Goal: Transaction & Acquisition: Purchase product/service

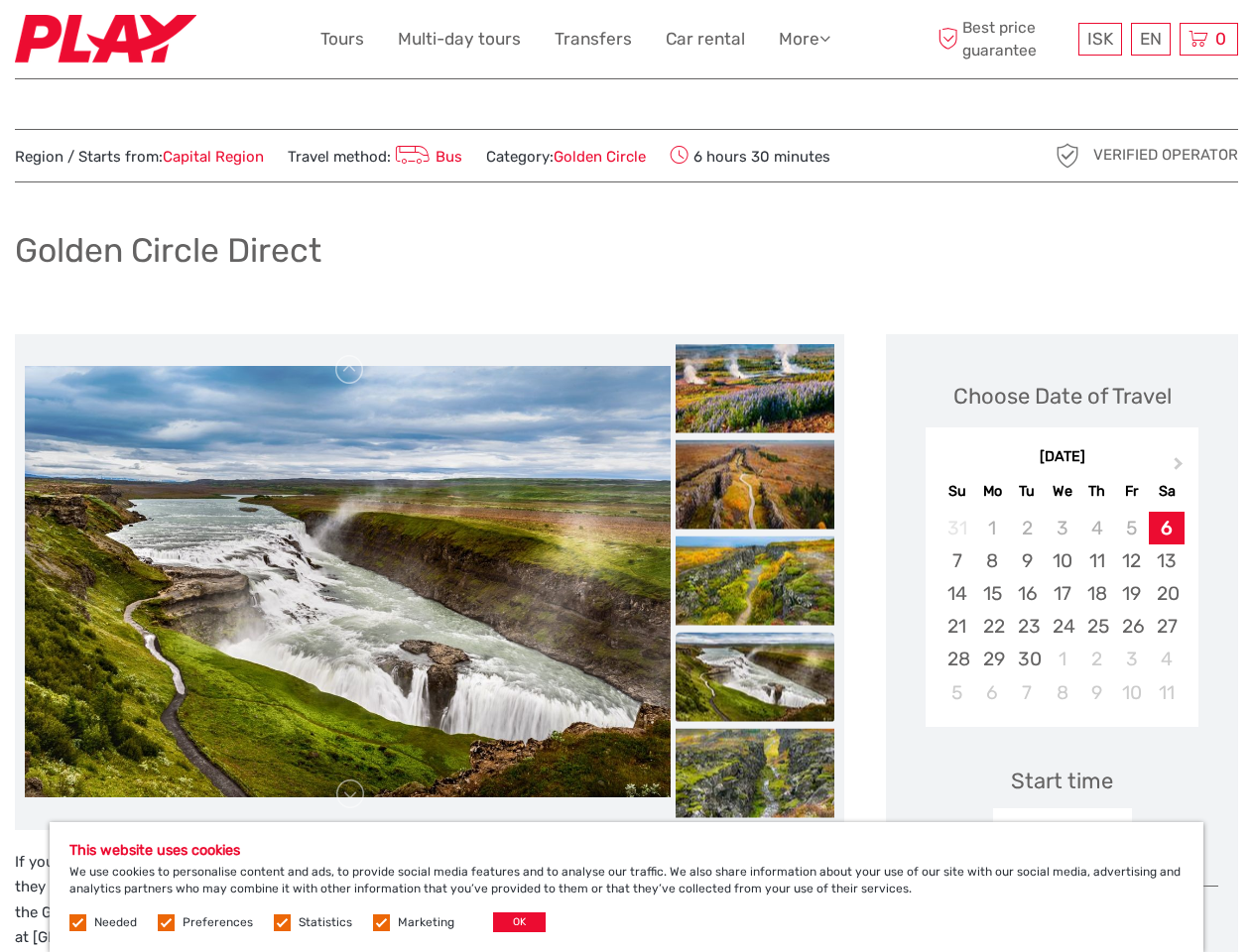
click at [802, 39] on link "More" at bounding box center [804, 39] width 52 height 29
click at [826, 38] on icon at bounding box center [824, 38] width 11 height 17
click at [1099, 39] on span "ISK" at bounding box center [1100, 39] width 26 height 20
click at [1149, 39] on div "EN English Español Deutsch" at bounding box center [1151, 39] width 40 height 33
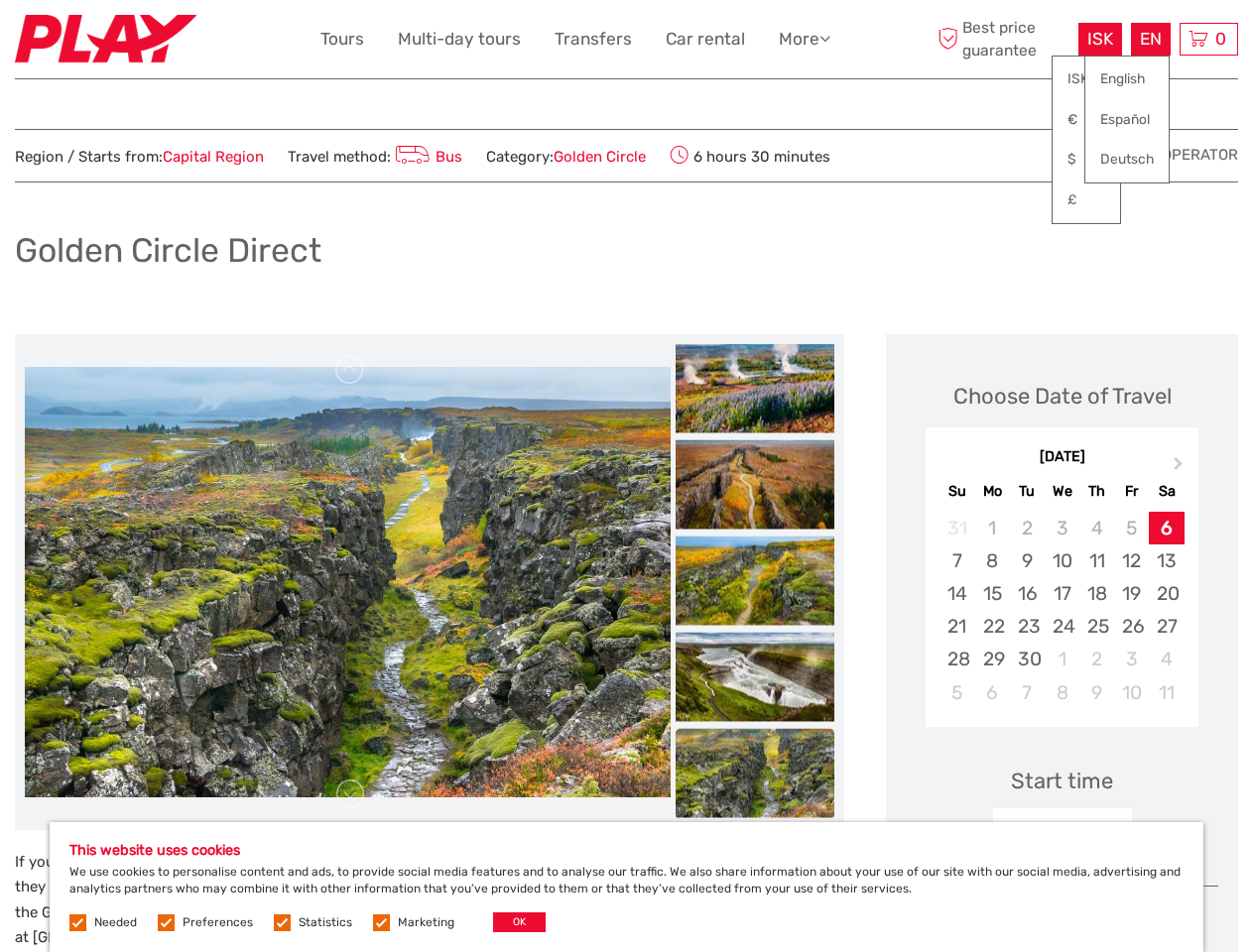
click at [1208, 39] on div "0 Items Total 0 ISK Checkout The shopping cart is empty." at bounding box center [1208, 39] width 59 height 33
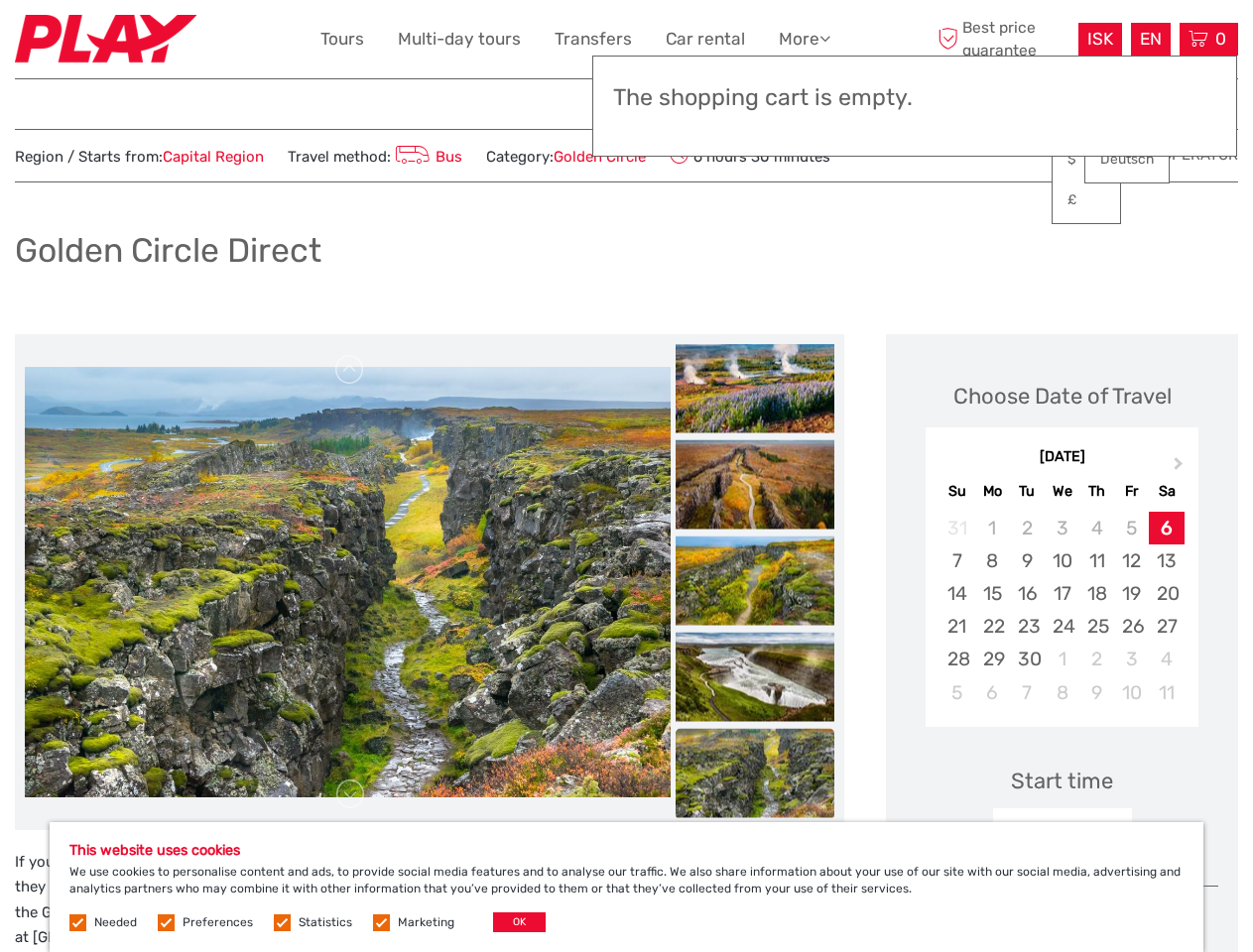
click at [347, 582] on img at bounding box center [348, 581] width 645 height 431
click at [350, 370] on link at bounding box center [350, 370] width 32 height 32
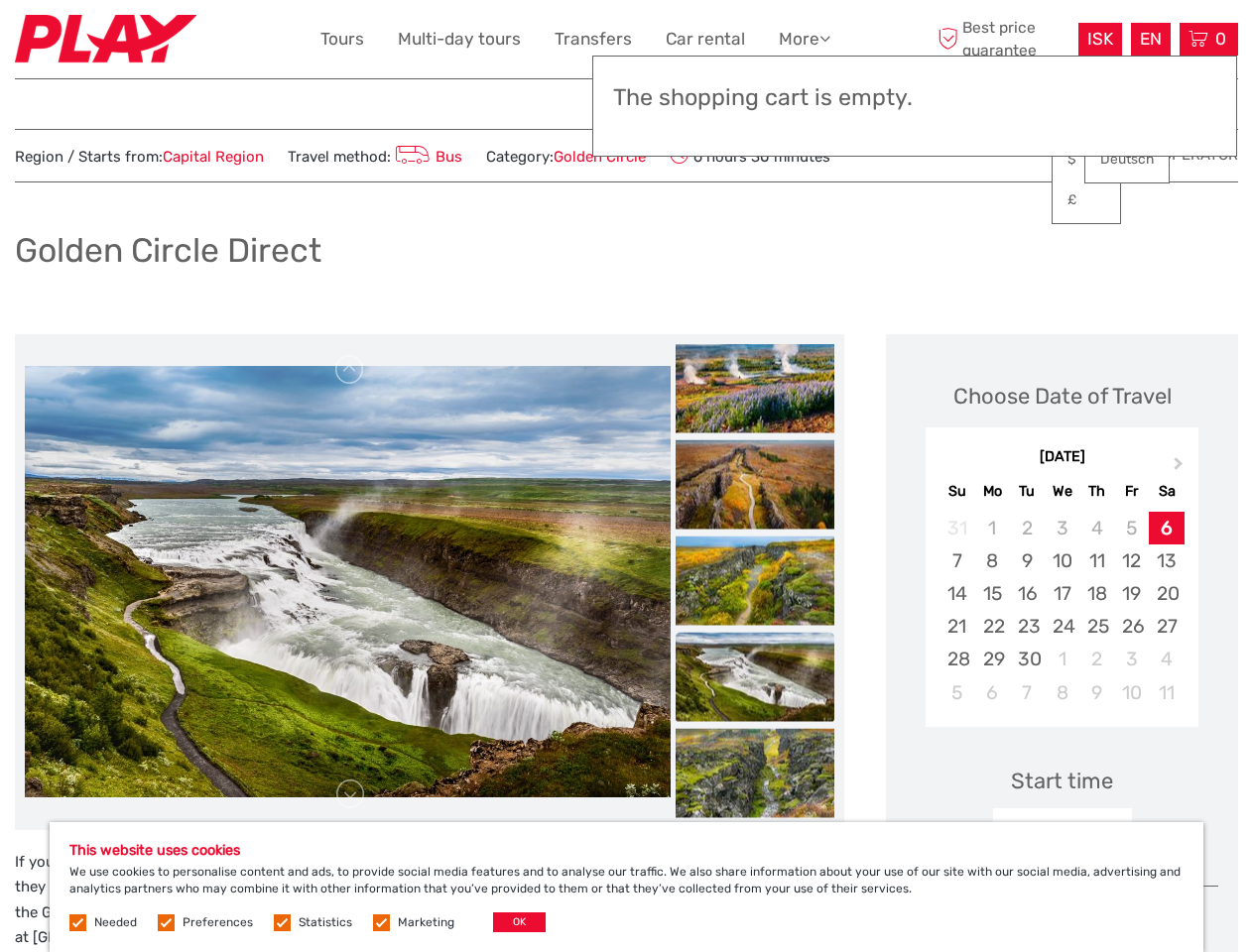
click at [350, 794] on link at bounding box center [350, 794] width 32 height 32
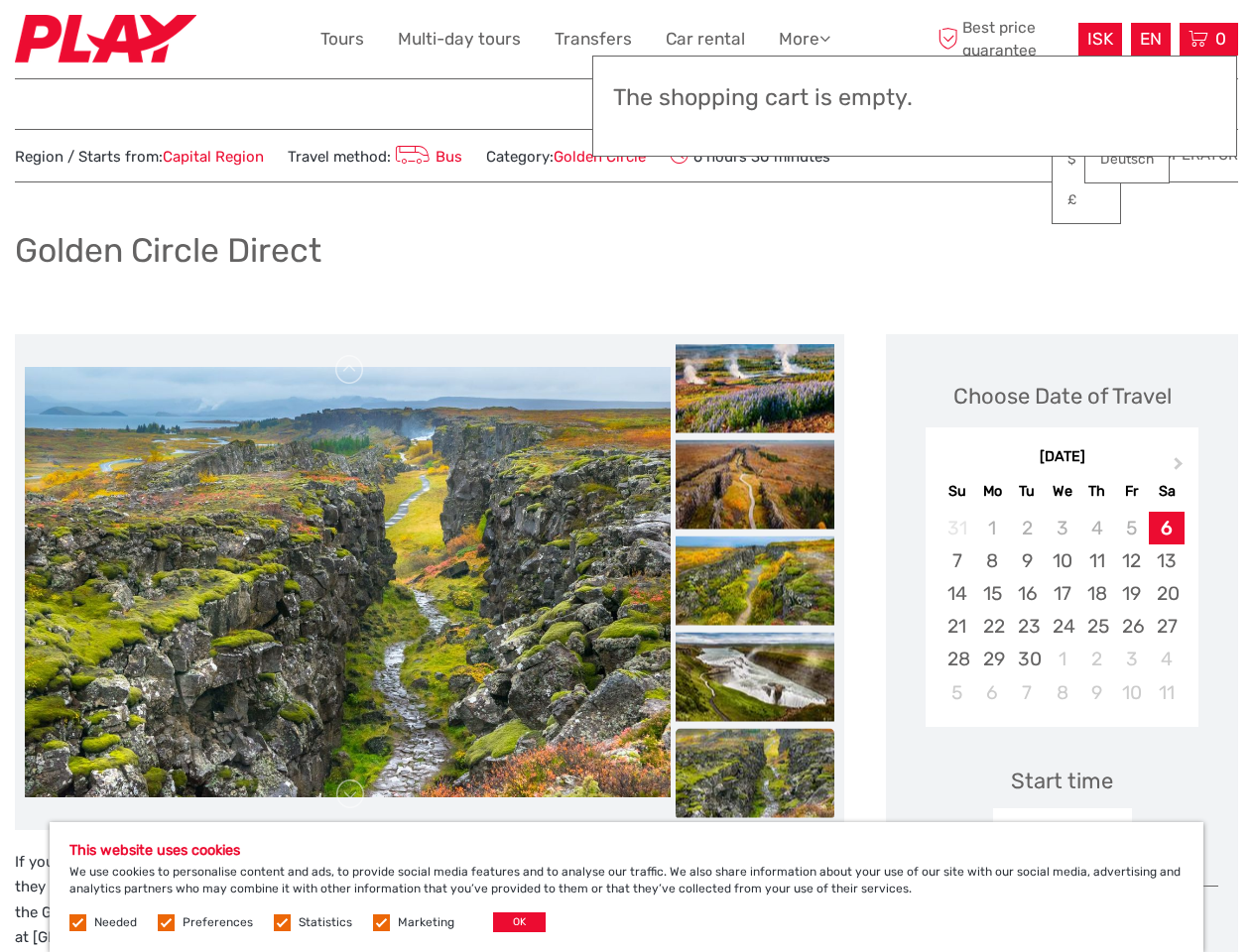
click at [754, 100] on h3 "The shopping cart is empty." at bounding box center [913, 98] width 603 height 28
click at [754, 99] on h3 "The shopping cart is empty." at bounding box center [913, 98] width 603 height 28
